Goal: Transaction & Acquisition: Purchase product/service

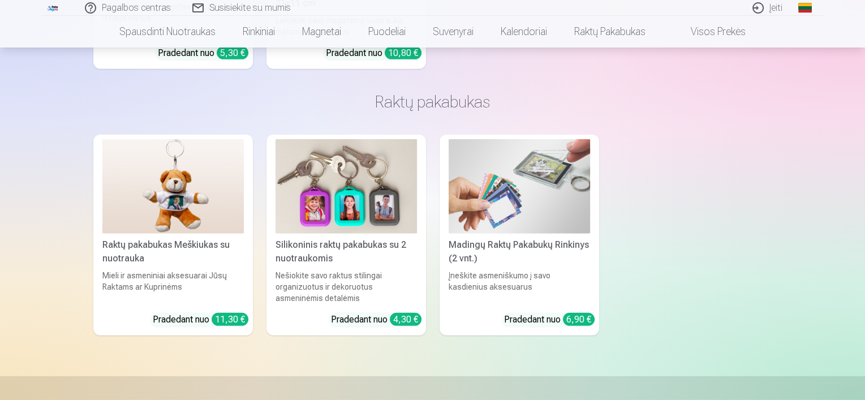
scroll to position [3224, 0]
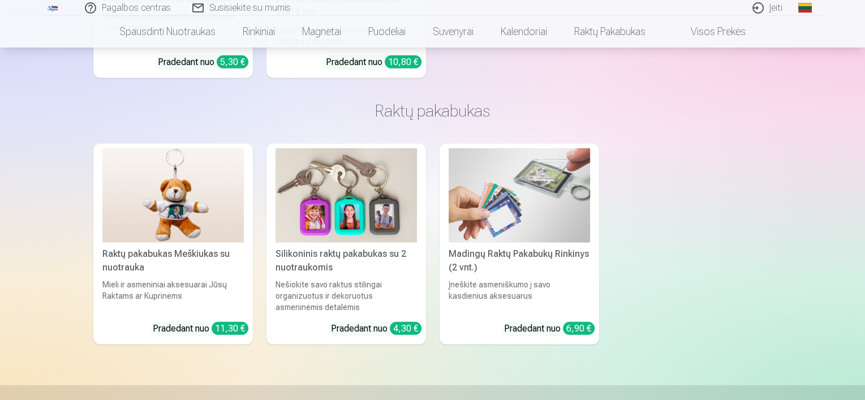
click at [392, 247] on div "Silikoninis raktų pakabukas su 2 nuotraukomis" at bounding box center [346, 260] width 150 height 27
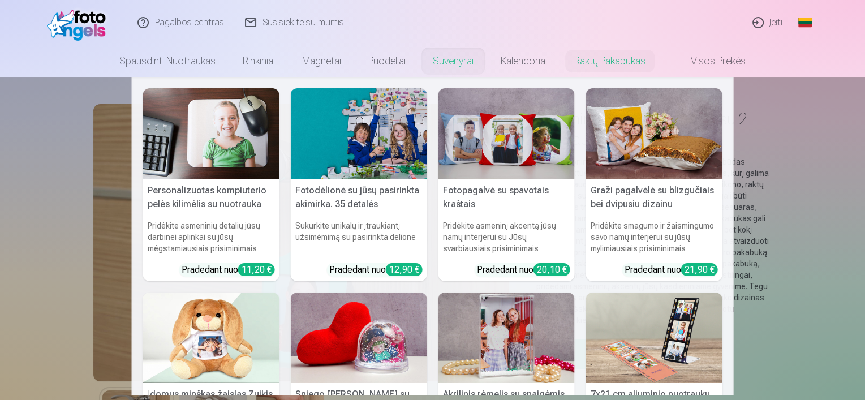
click at [455, 58] on link "Suvenyrai" at bounding box center [453, 61] width 68 height 32
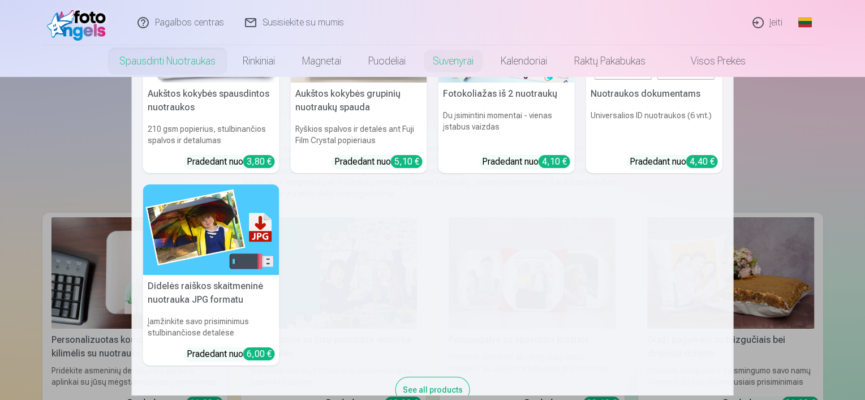
scroll to position [113, 0]
